Goal: Task Accomplishment & Management: Manage account settings

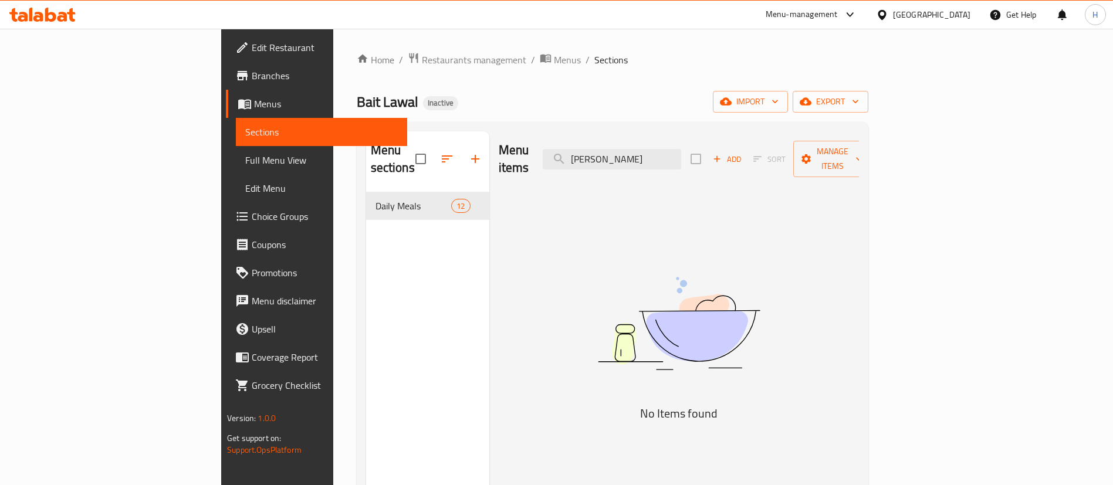
scroll to position [88, 0]
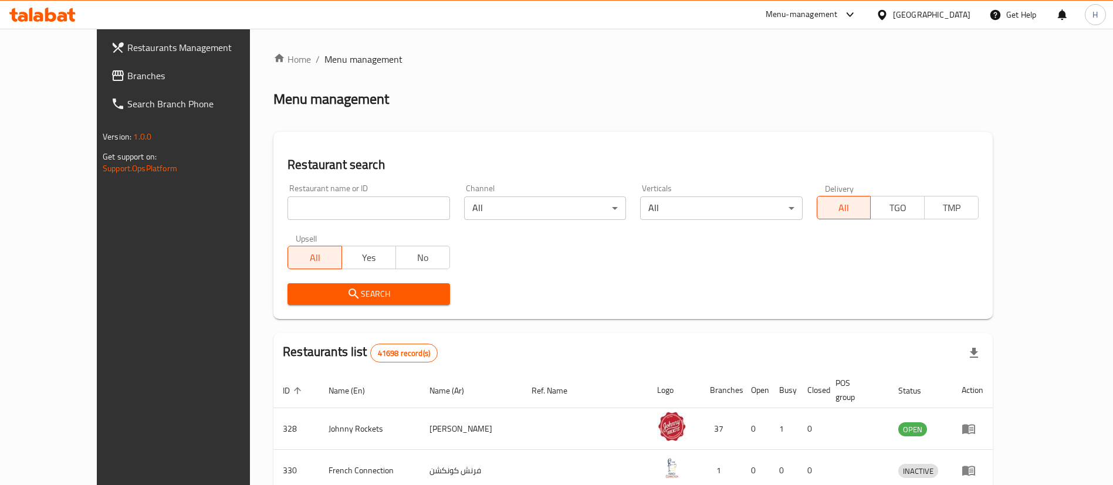
click at [619, 137] on div at bounding box center [556, 242] width 1113 height 485
click at [127, 80] on span "Branches" at bounding box center [200, 76] width 146 height 14
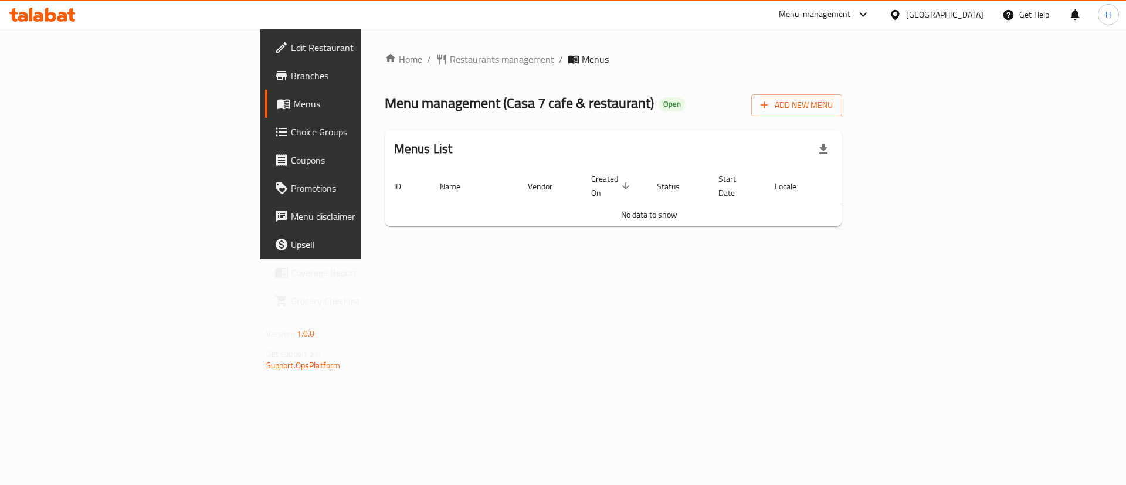
click at [787, 98] on div "Menu management ( Casa 7 cafe & restaurant ) Open Add New Menu" at bounding box center [614, 103] width 458 height 26
